Goal: Information Seeking & Learning: Learn about a topic

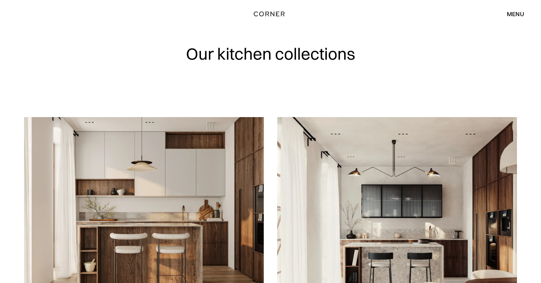
click at [517, 16] on div "menu" at bounding box center [515, 14] width 17 height 6
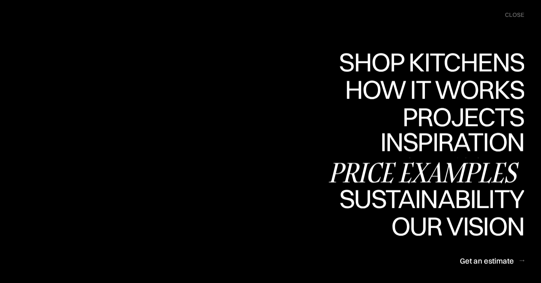
click at [446, 163] on div "Price examples" at bounding box center [425, 172] width 197 height 26
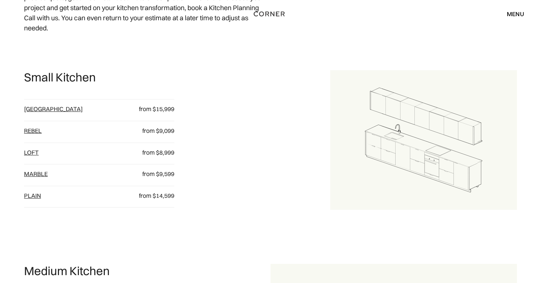
scroll to position [366, 0]
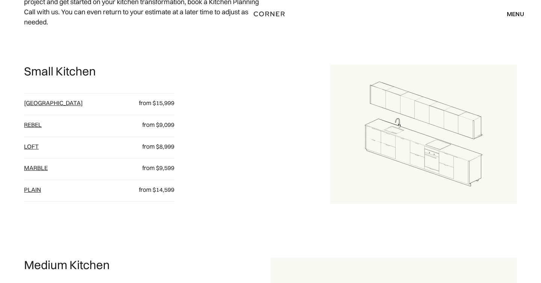
click at [33, 145] on link "loft" at bounding box center [31, 147] width 15 height 8
click at [37, 127] on link "Rebel" at bounding box center [33, 125] width 18 height 8
click at [33, 168] on link "Marble" at bounding box center [36, 168] width 24 height 8
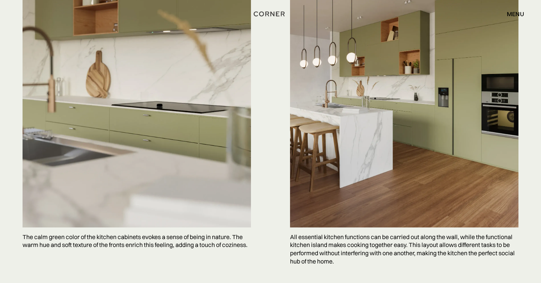
scroll to position [1577, 0]
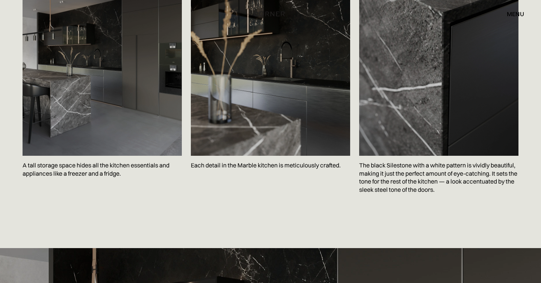
scroll to position [1272, 0]
